Goal: Information Seeking & Learning: Understand process/instructions

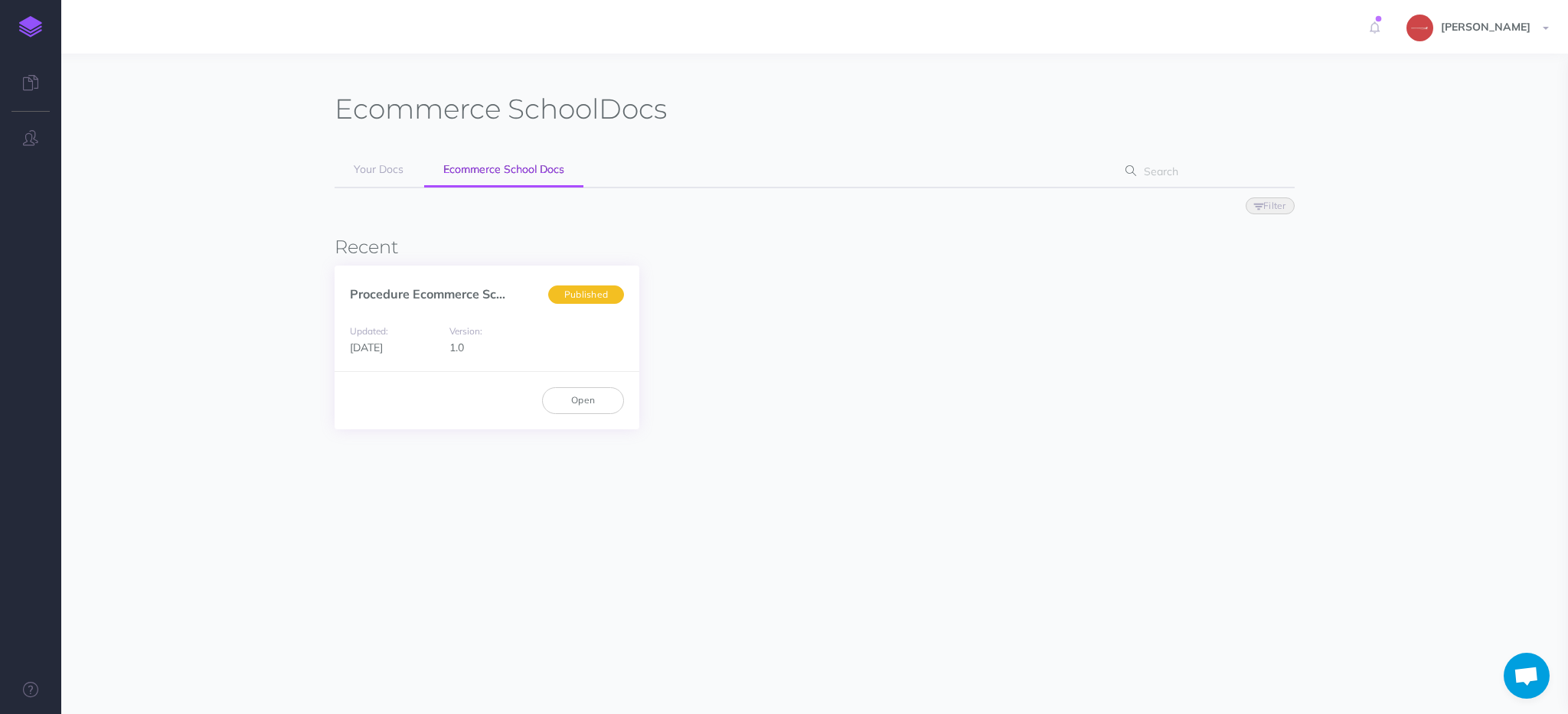
click at [470, 283] on div "Procedure Ecommerce Sc... Published" at bounding box center [487, 286] width 305 height 41
click at [475, 296] on link "Procedure Ecommerce Sc..." at bounding box center [427, 294] width 155 height 15
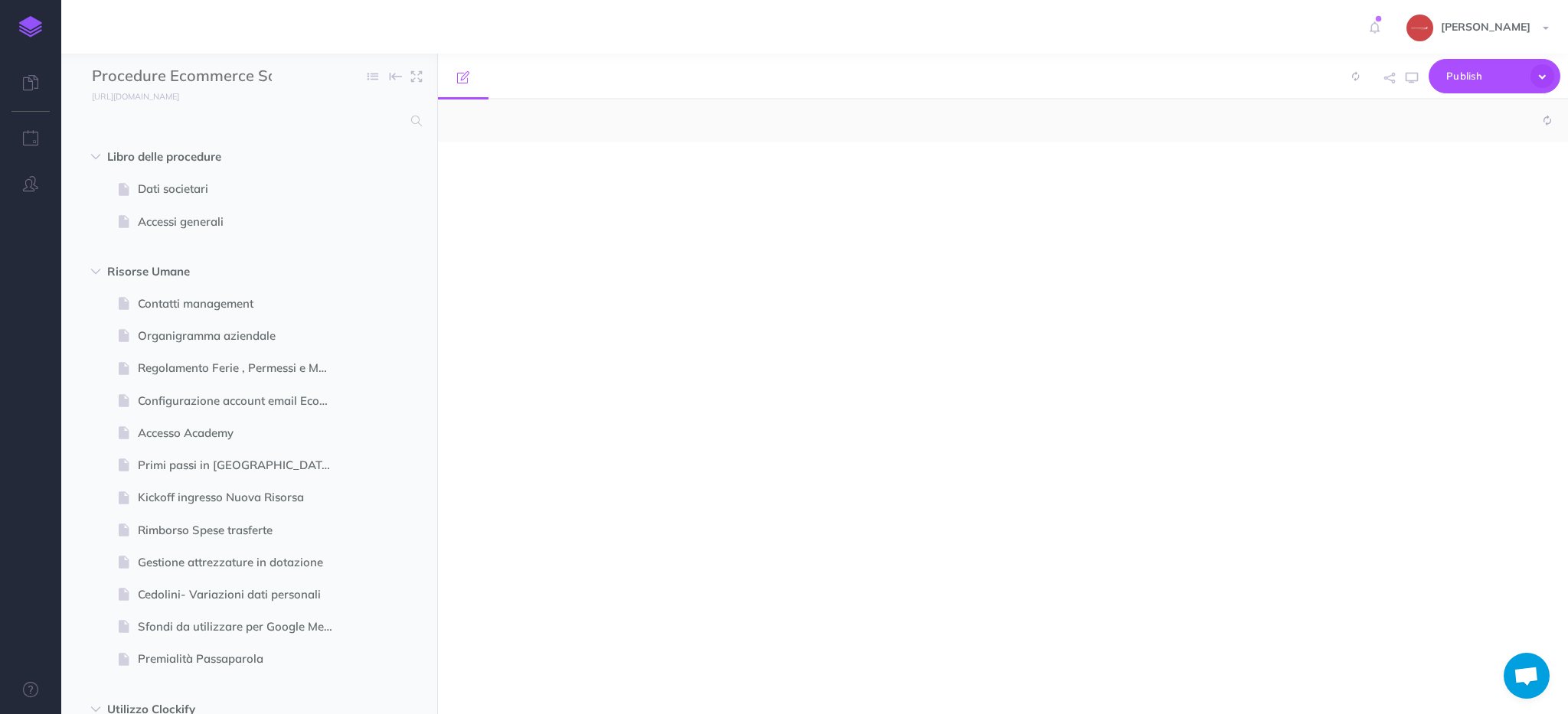
select select "null"
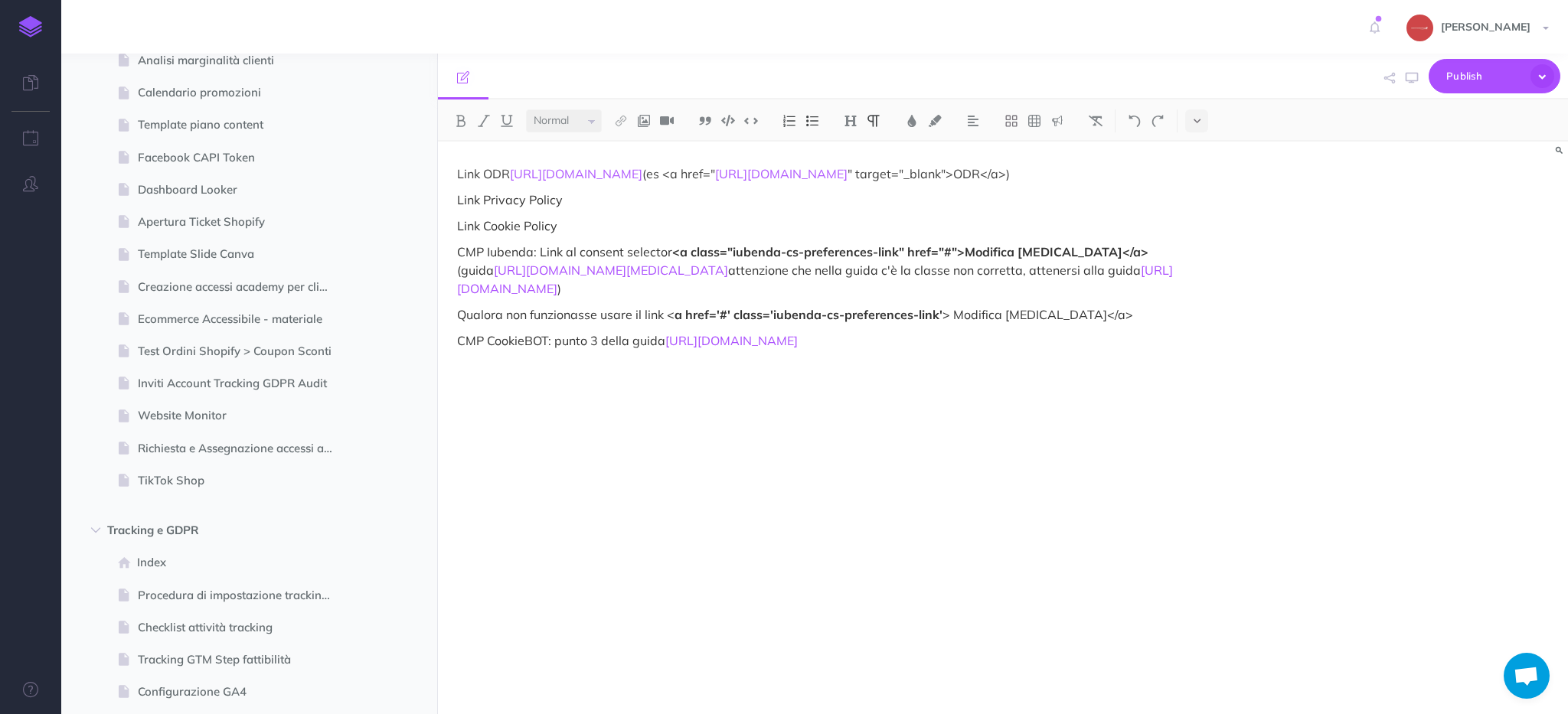
scroll to position [6344, 0]
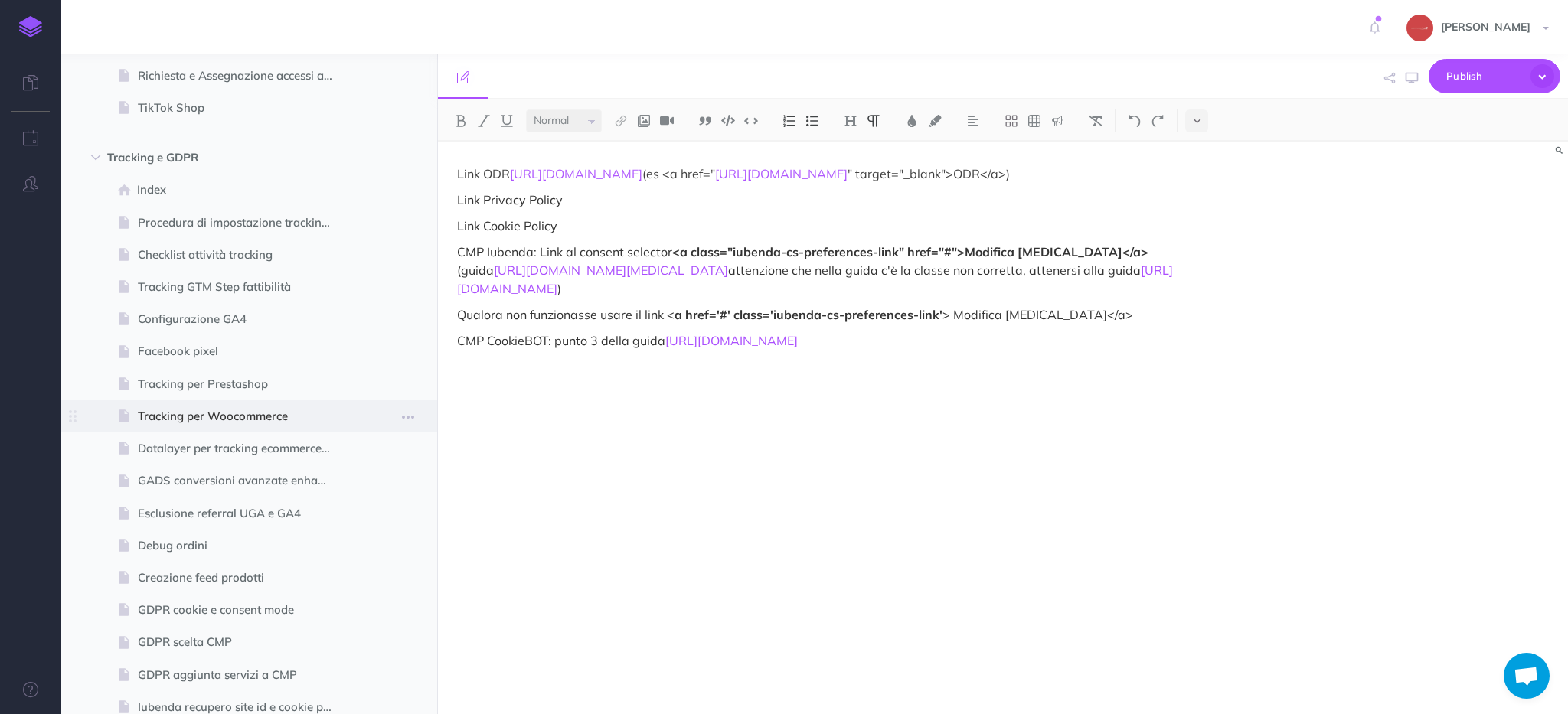
click at [254, 408] on span "Tracking per Woocommerce" at bounding box center [241, 416] width 208 height 18
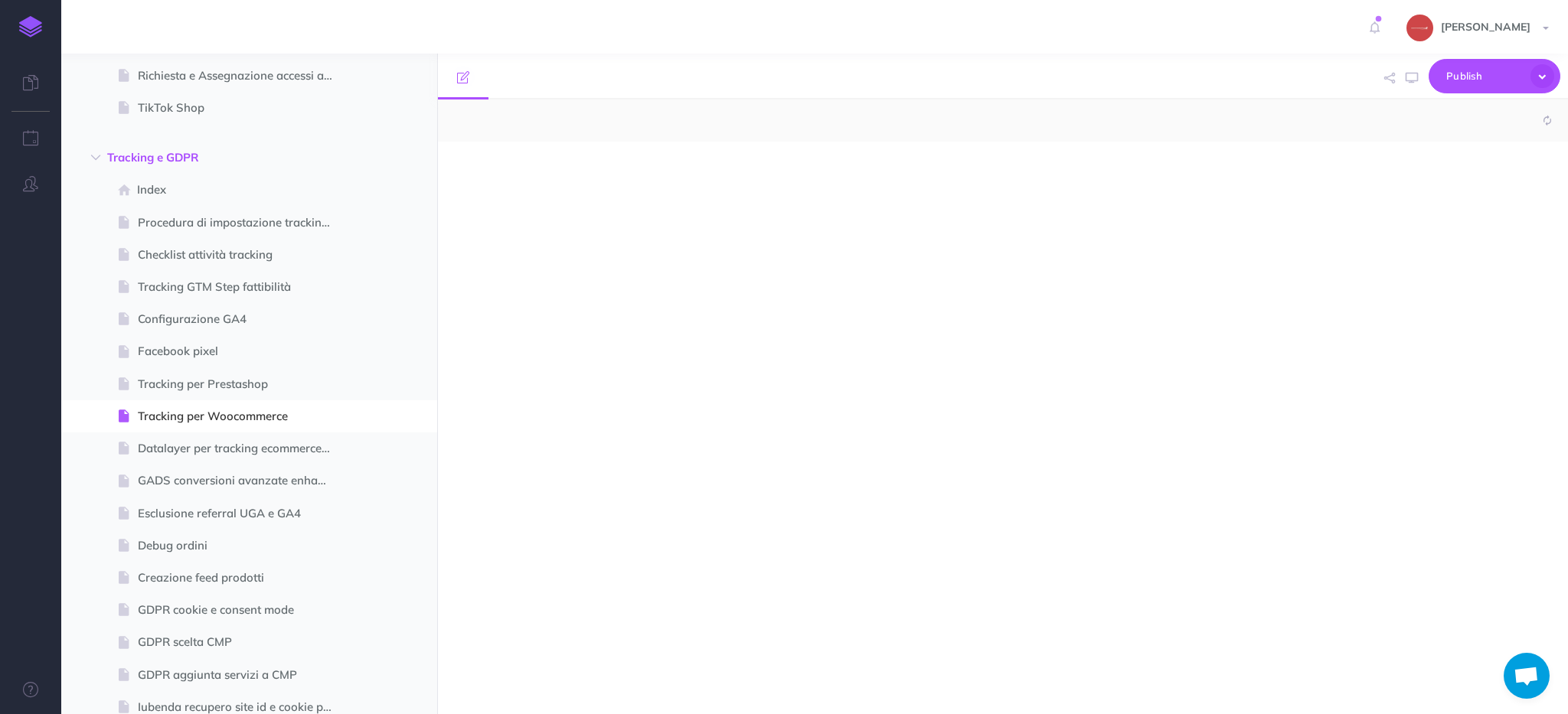
select select "null"
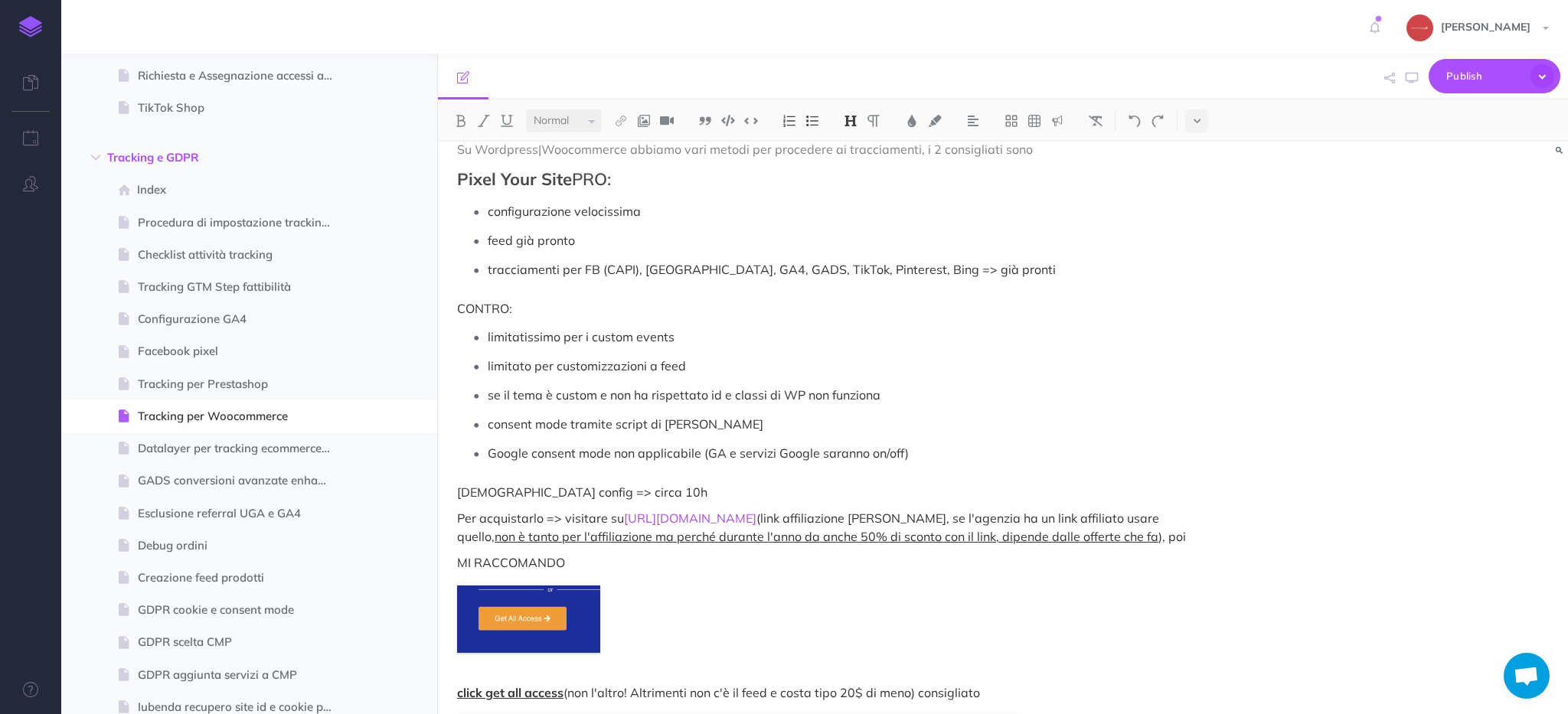
scroll to position [160, 0]
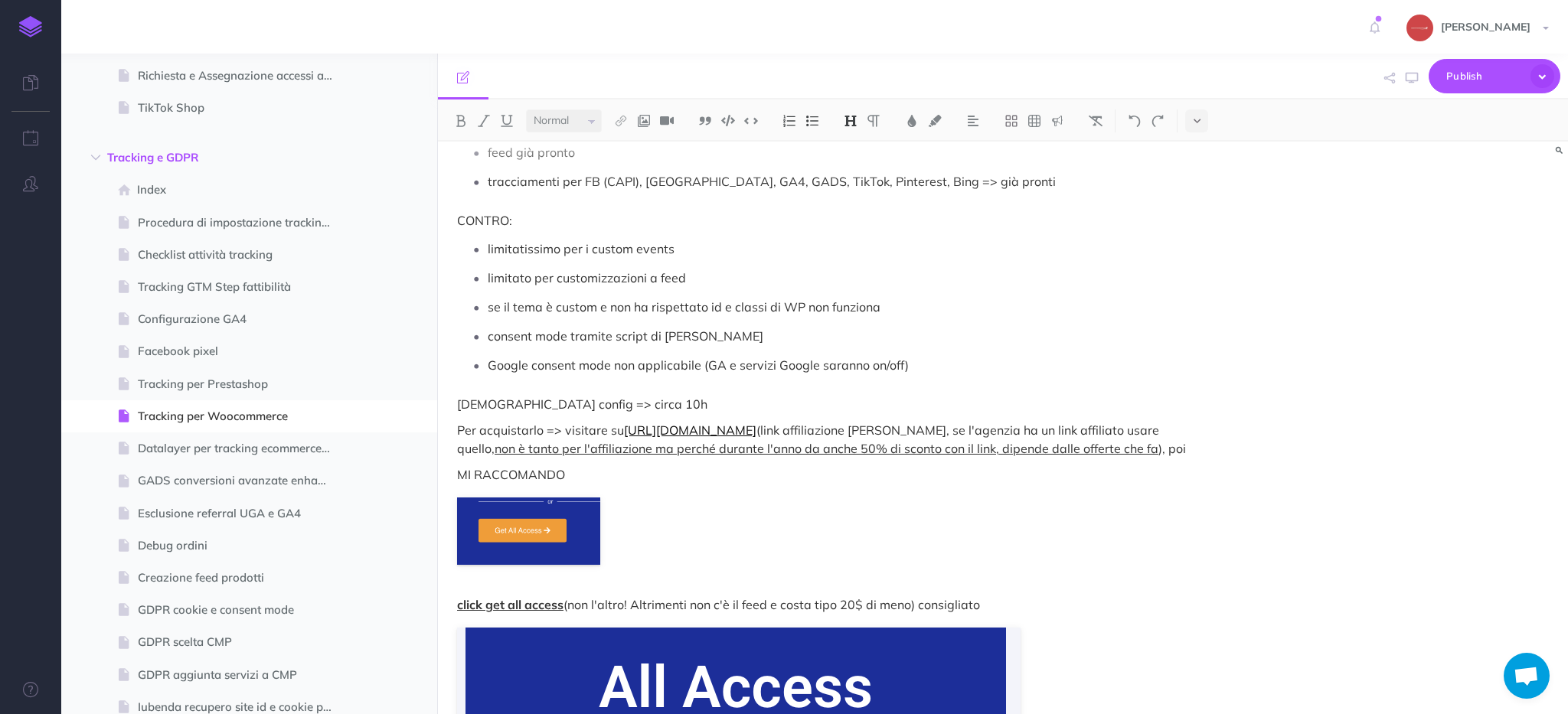
click at [727, 427] on link "[URL][DOMAIN_NAME]" at bounding box center [691, 430] width 132 height 15
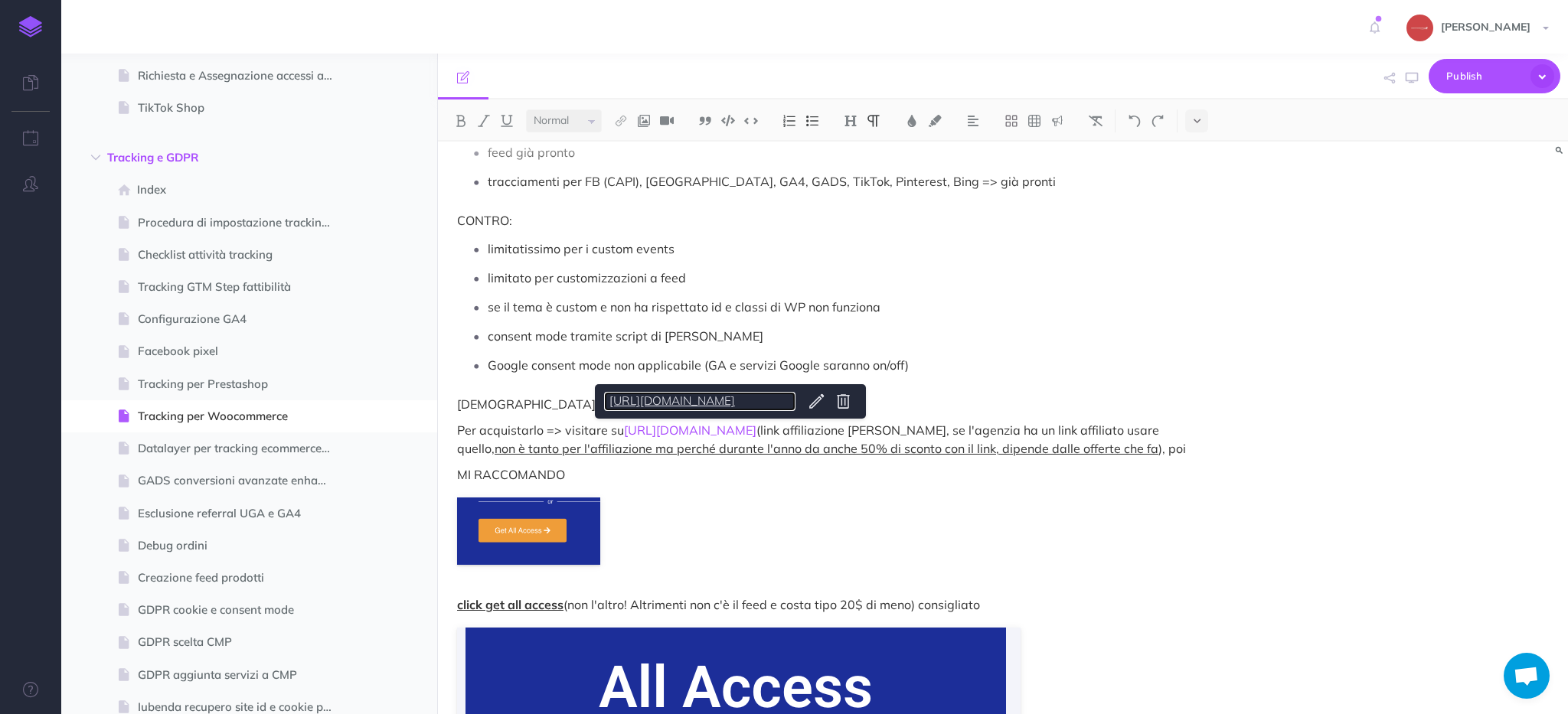
click at [706, 404] on link "[URL][DOMAIN_NAME]" at bounding box center [700, 401] width 191 height 19
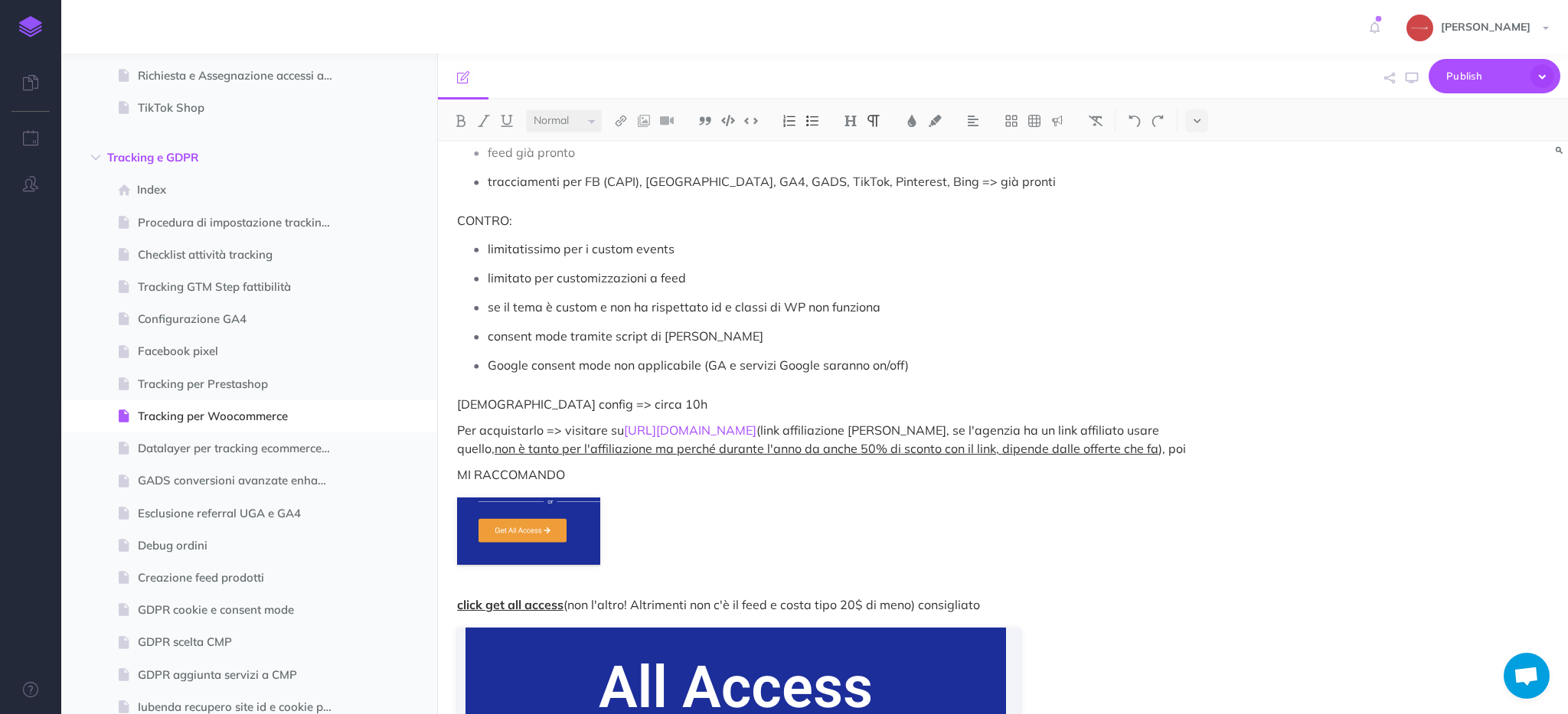
click at [710, 408] on p "[DEMOGRAPHIC_DATA] config => circa 10h" at bounding box center [833, 404] width 752 height 18
drag, startPoint x: 754, startPoint y: 428, endPoint x: 624, endPoint y: 433, distance: 130.1
click at [624, 433] on p "Per acquistarlo => visitare su [URL][DOMAIN_NAME] (link affiliazione [PERSON_NA…" at bounding box center [833, 439] width 752 height 36
copy p "[URL][DOMAIN_NAME]"
